Goal: Find specific page/section

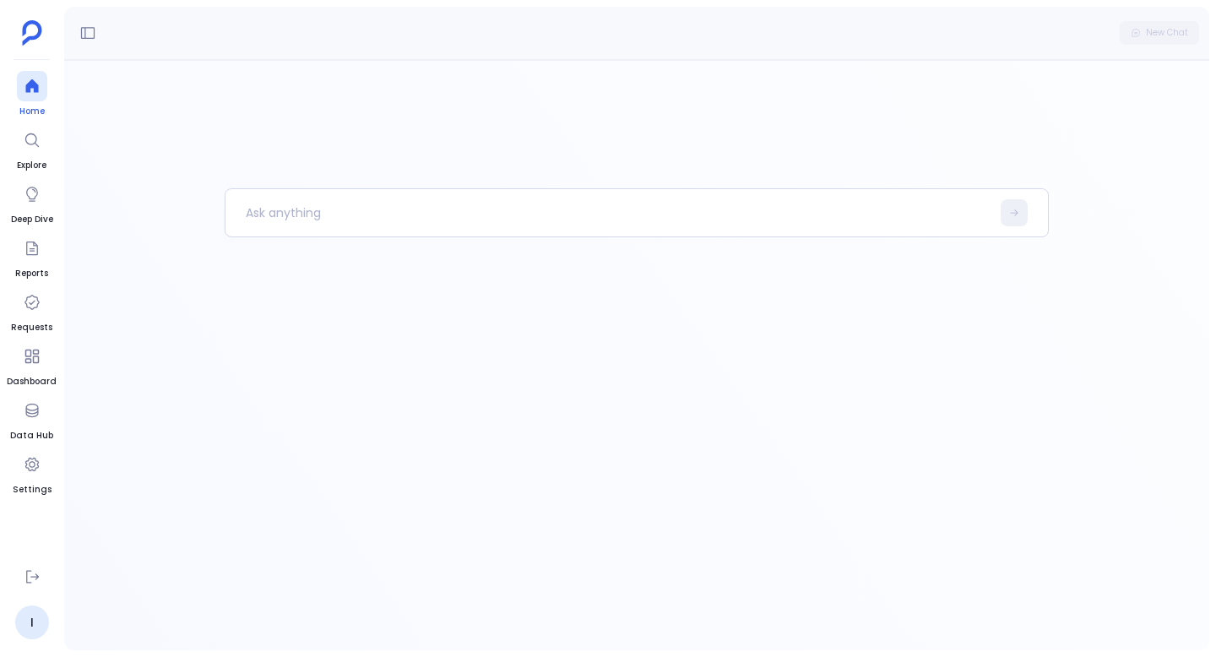
click at [35, 87] on icon at bounding box center [31, 86] width 13 height 14
click at [367, 207] on p at bounding box center [608, 213] width 765 height 44
click at [22, 79] on div at bounding box center [32, 86] width 30 height 30
click at [19, 96] on div at bounding box center [32, 86] width 30 height 30
click at [79, 32] on icon at bounding box center [87, 32] width 17 height 17
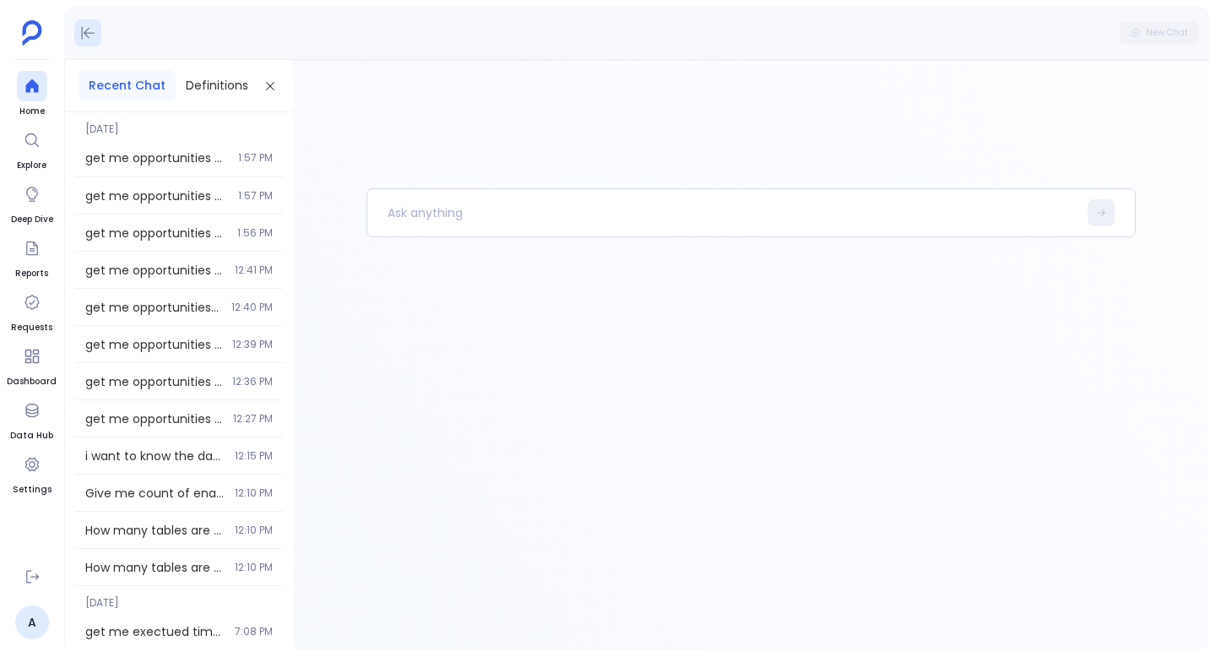
click at [86, 30] on icon at bounding box center [89, 33] width 14 height 13
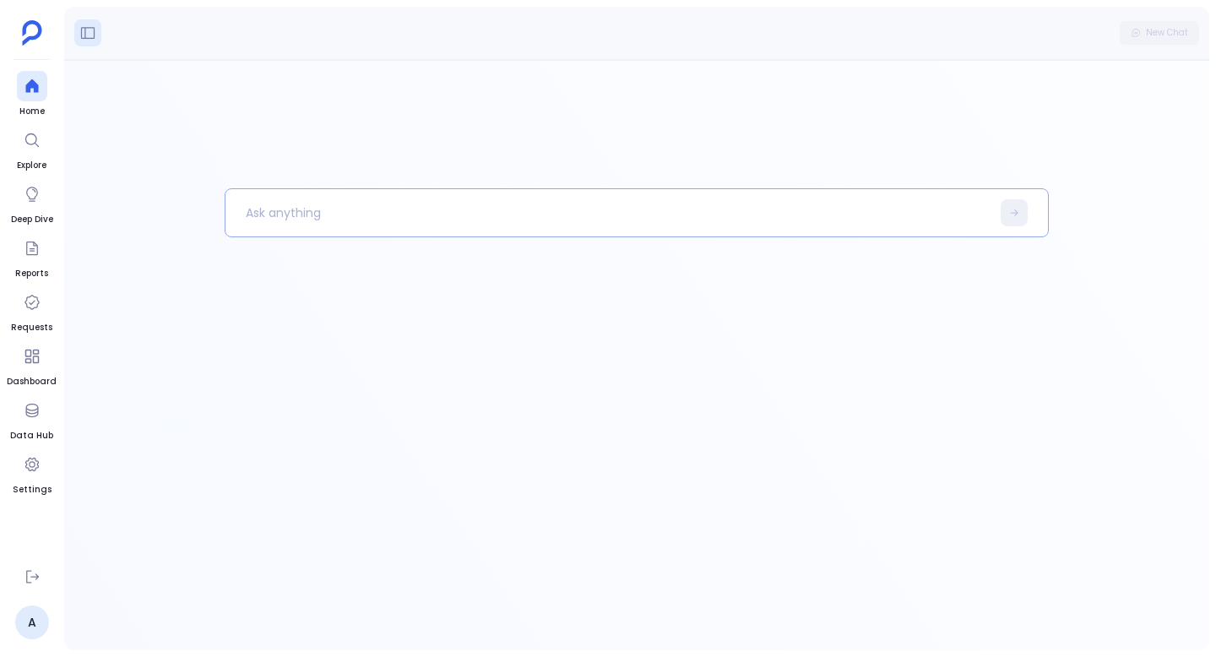
click at [390, 201] on p at bounding box center [608, 213] width 765 height 44
